Goal: Navigation & Orientation: Find specific page/section

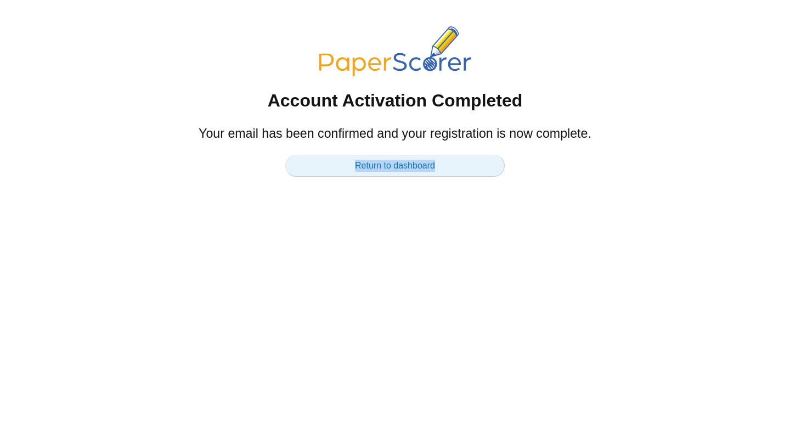
click at [377, 172] on link "Return to dashboard" at bounding box center [394, 166] width 219 height 22
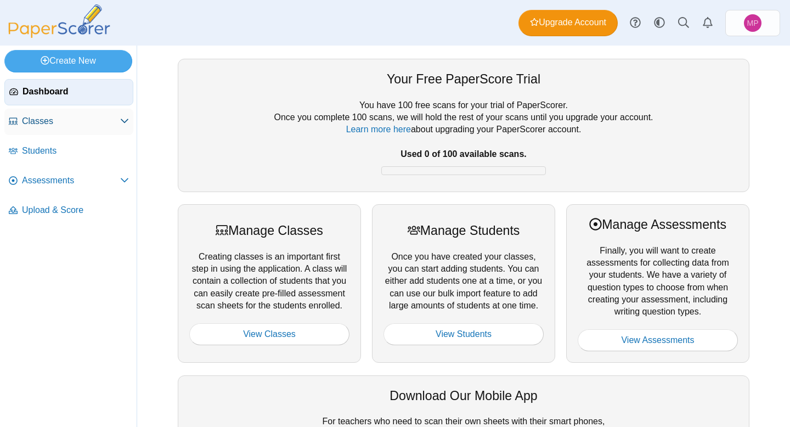
click at [121, 117] on icon at bounding box center [124, 120] width 9 height 9
click at [111, 206] on span "Assessments" at bounding box center [71, 210] width 98 height 12
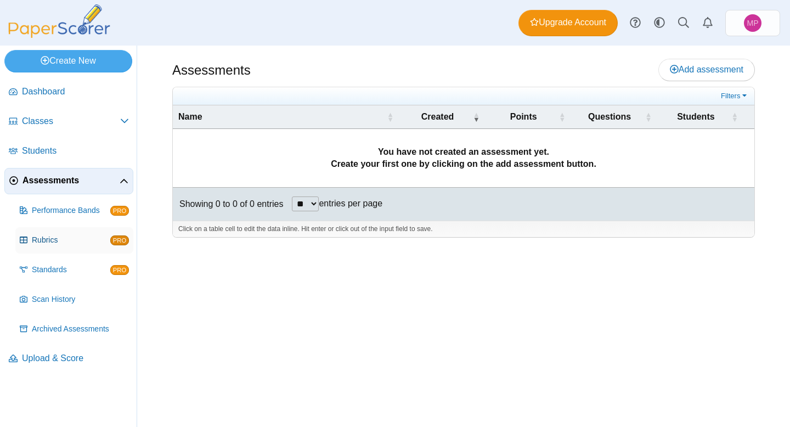
click at [50, 240] on span "Rubrics" at bounding box center [71, 240] width 78 height 11
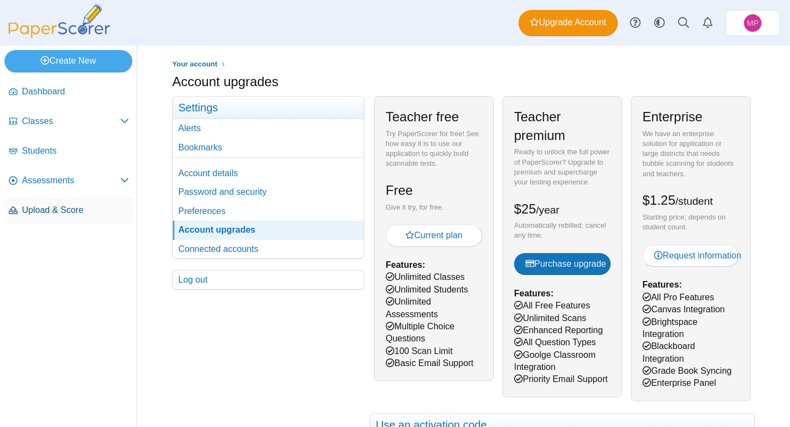
click at [77, 210] on span "Upload & Score" at bounding box center [75, 210] width 107 height 12
